Goal: Check status

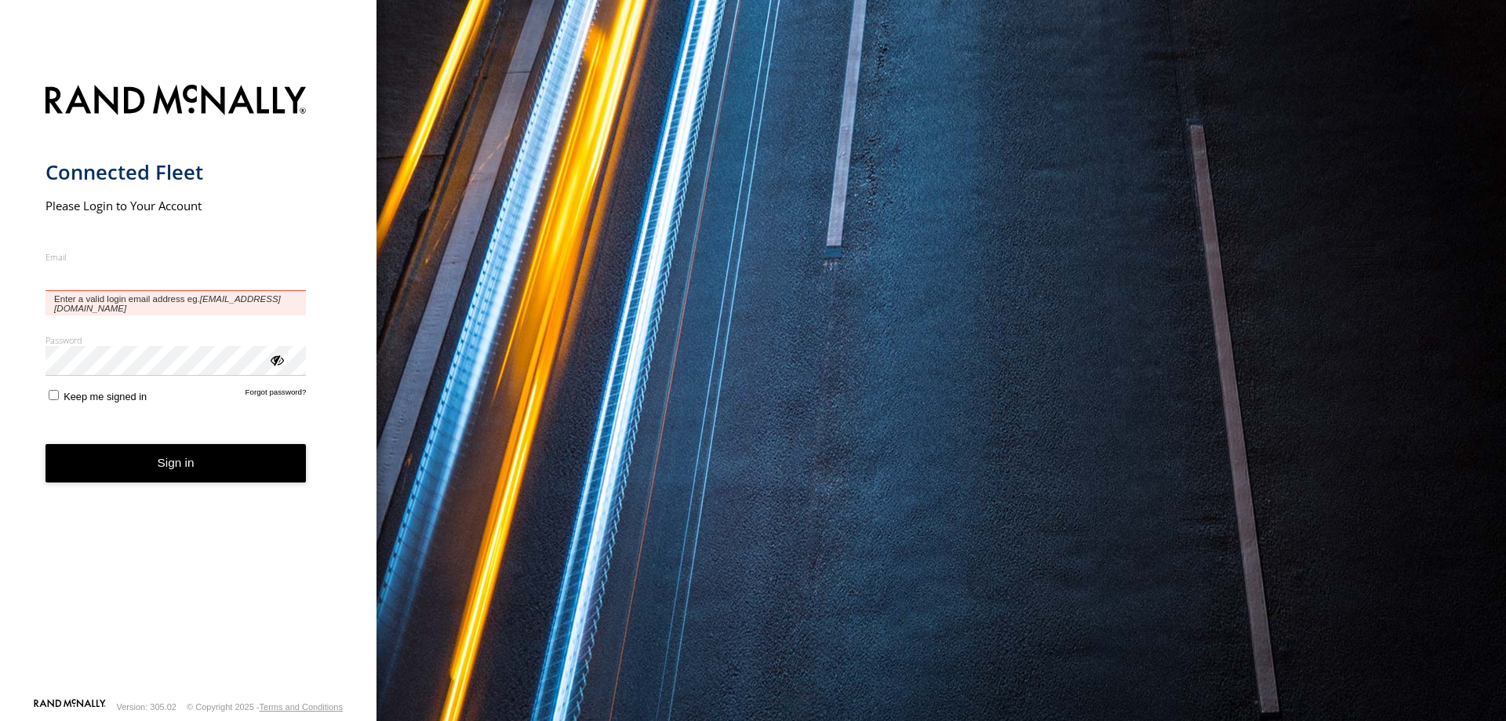
type input "**********"
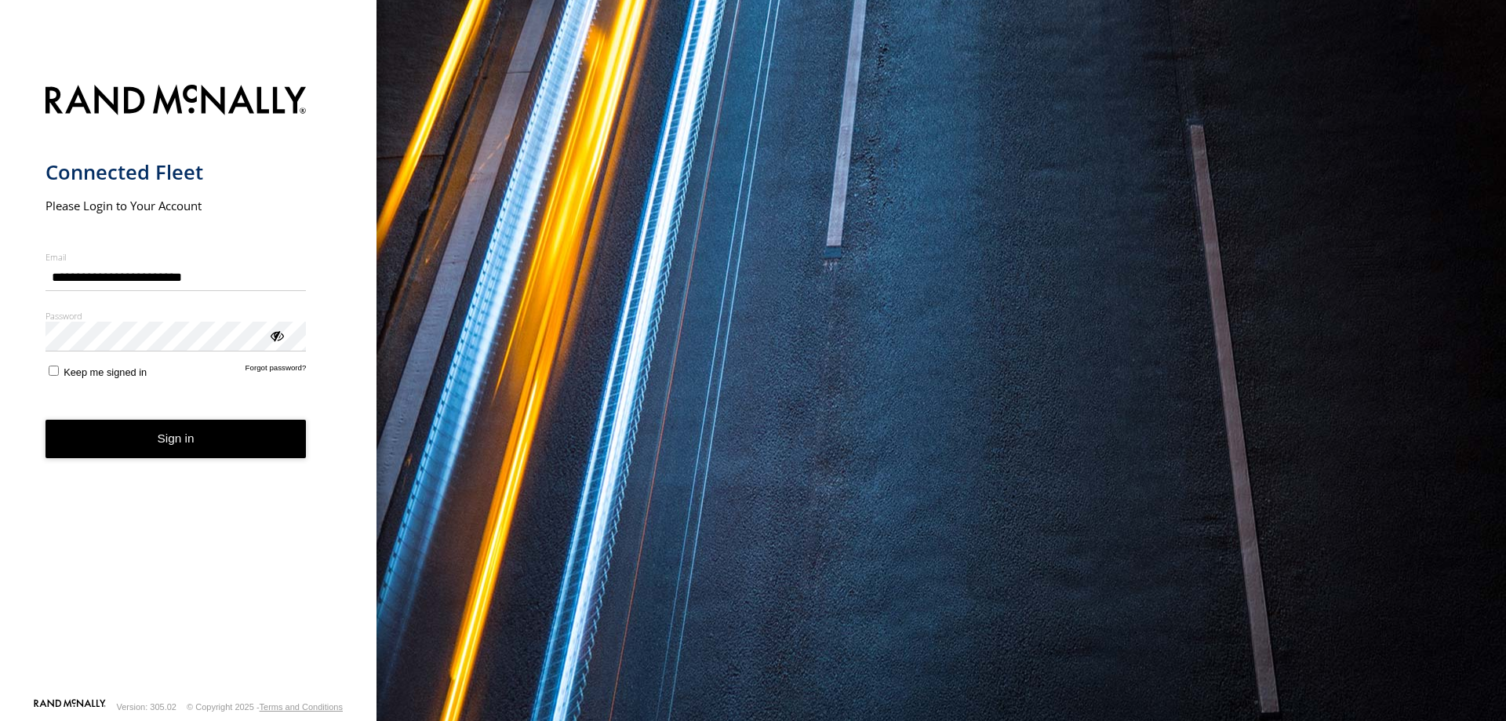
click at [238, 449] on button "Sign in" at bounding box center [175, 439] width 261 height 38
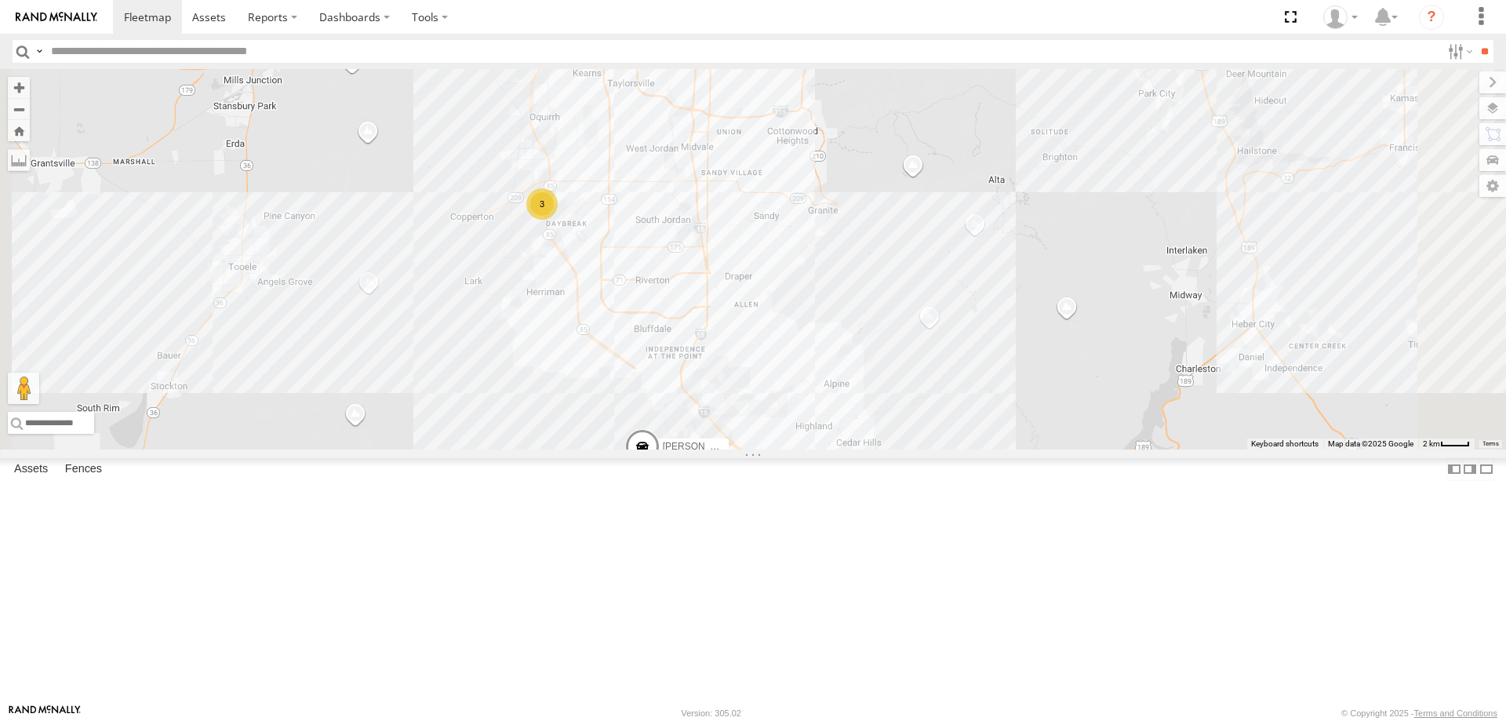
drag, startPoint x: 801, startPoint y: 370, endPoint x: 856, endPoint y: 484, distance: 126.6
click at [855, 449] on div "[PERSON_NAME] 2020 F350 GT2 [PERSON_NAME] 2017 E350 GT1 DEX 2008 Chevy 3 4" at bounding box center [753, 259] width 1506 height 380
